Goal: Find specific page/section: Find specific page/section

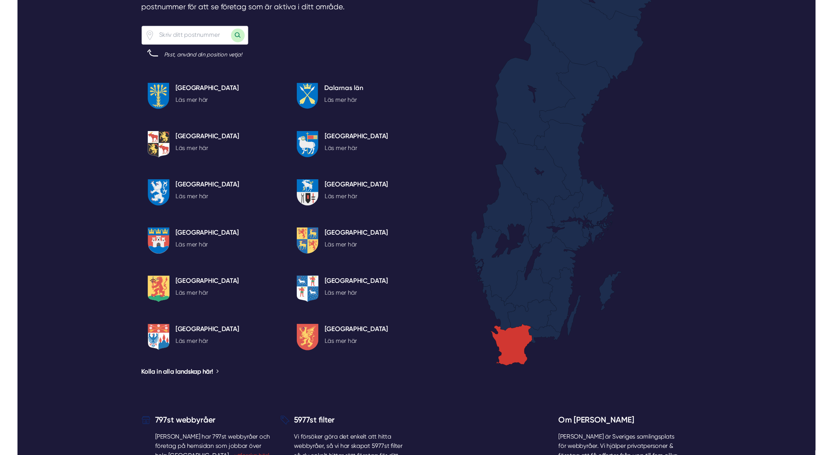
scroll to position [1358, 0]
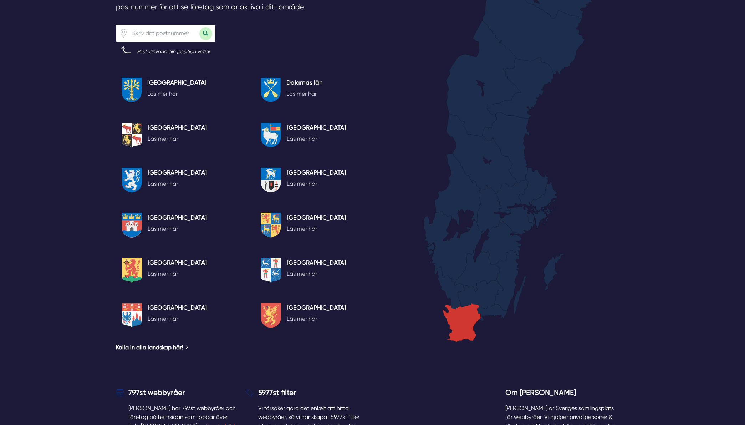
click at [462, 320] on polygon at bounding box center [461, 322] width 39 height 39
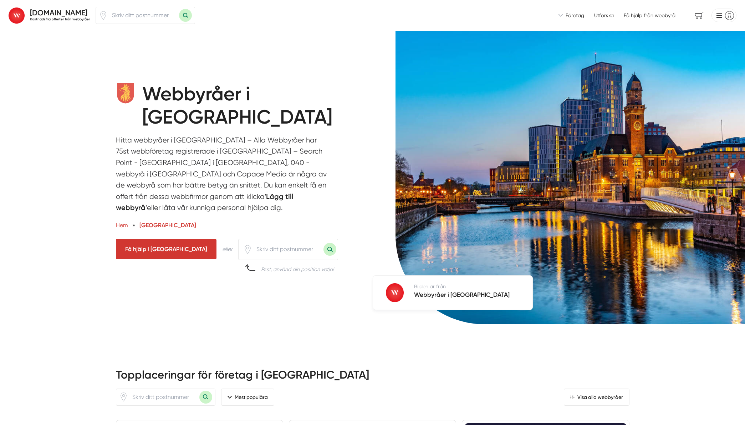
scroll to position [3, 0]
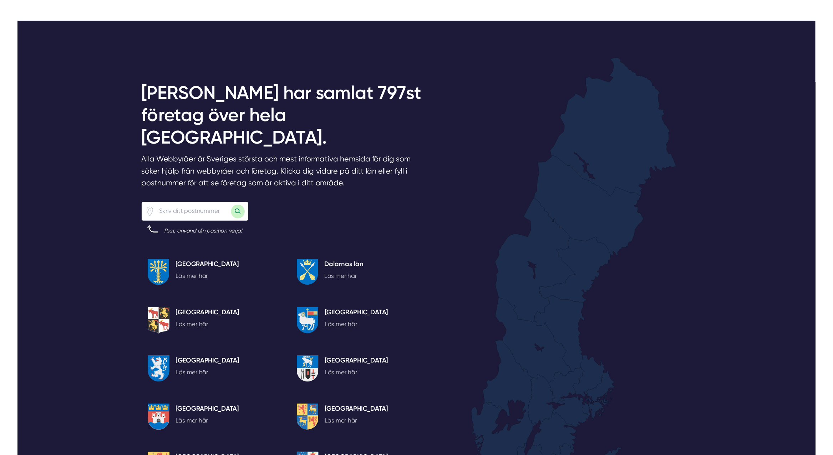
scroll to position [1194, 0]
